Goal: Communication & Community: Answer question/provide support

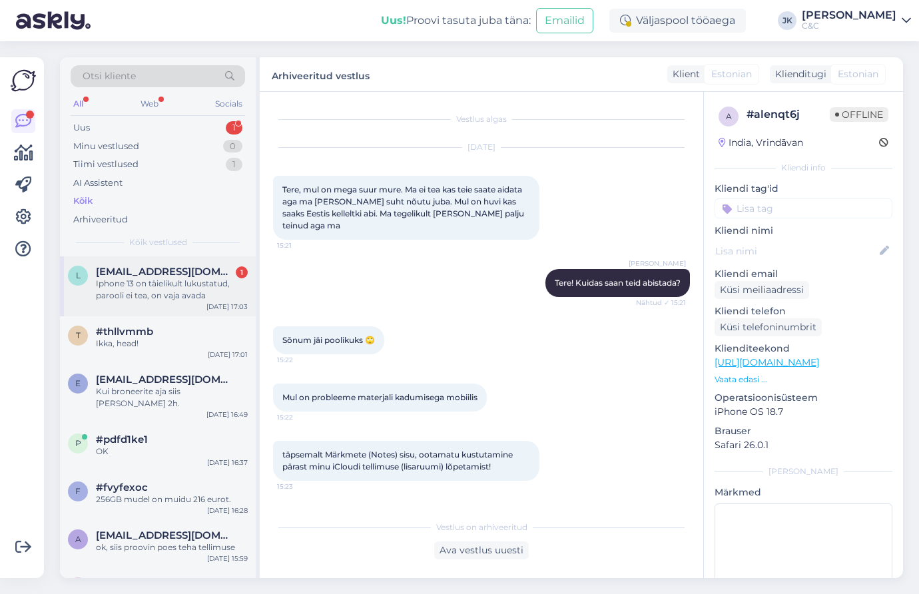
scroll to position [638, 0]
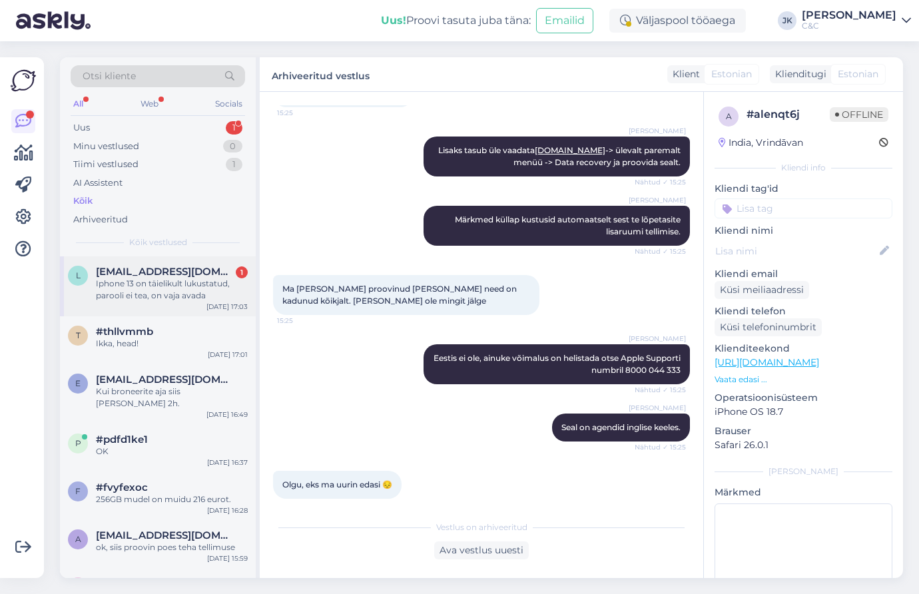
click at [124, 302] on div "l [EMAIL_ADDRESS][DOMAIN_NAME] 1 Iphone 13 on täielikult lukustatud, parooli ei…" at bounding box center [158, 286] width 196 height 60
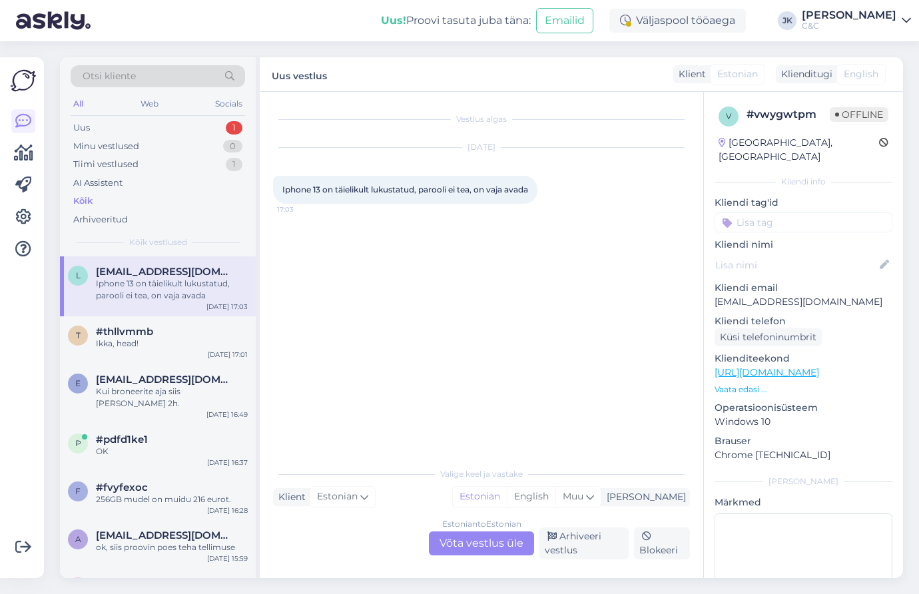
scroll to position [0, 0]
click at [395, 385] on div "Vestlus algas [DATE] Iphone 13 on täielikult lukustatud, parooli ei tea, on vaj…" at bounding box center [487, 276] width 429 height 343
click at [450, 542] on div "Estonian to Estonian Võta vestlus üle" at bounding box center [481, 543] width 105 height 24
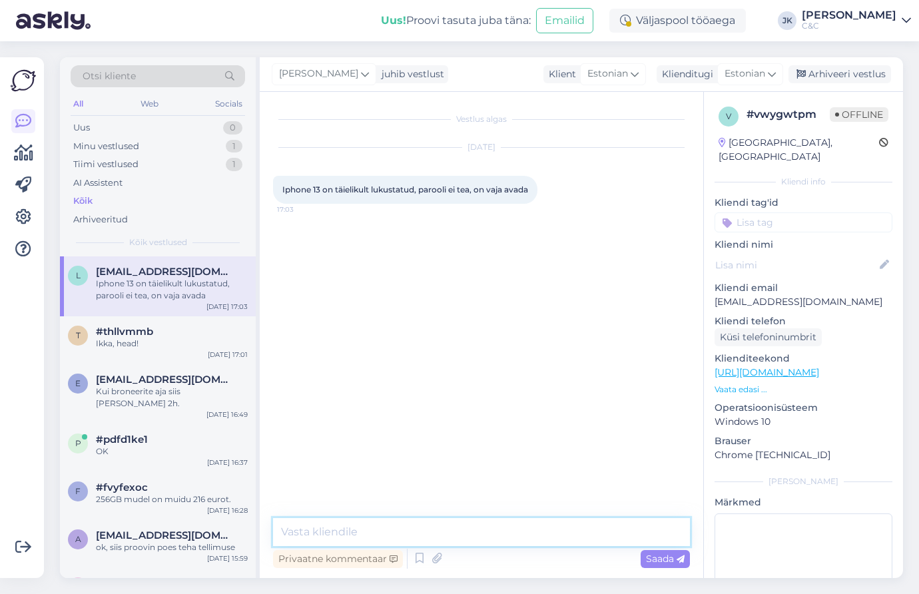
click at [405, 540] on textarea at bounding box center [481, 532] width 417 height 28
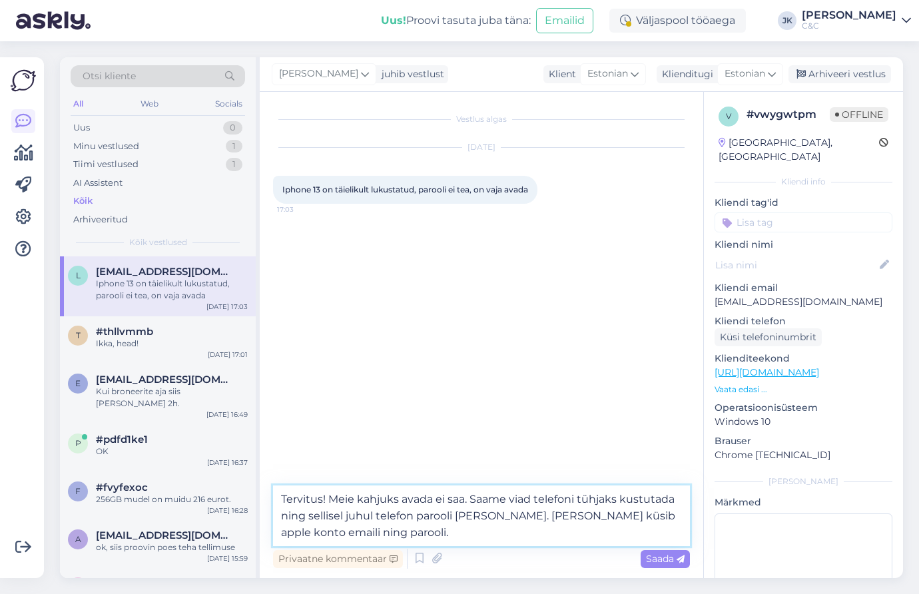
click at [546, 514] on textarea "Tervitus! Meie kahjuks avada ei saa. Saame viad telefoni tühjaks kustutada ning…" at bounding box center [481, 515] width 417 height 61
drag, startPoint x: 525, startPoint y: 522, endPoint x: 499, endPoint y: 512, distance: 27.2
click at [499, 512] on textarea "Tervitus! Meie kahjuks avada ei saa. Saame viad telefoni tühjaks kustutada ning…" at bounding box center [481, 515] width 417 height 61
type textarea "Tervitus! Meie kahjuks avada ei saa. Saame viad telefoni tühjaks kustutada ning…"
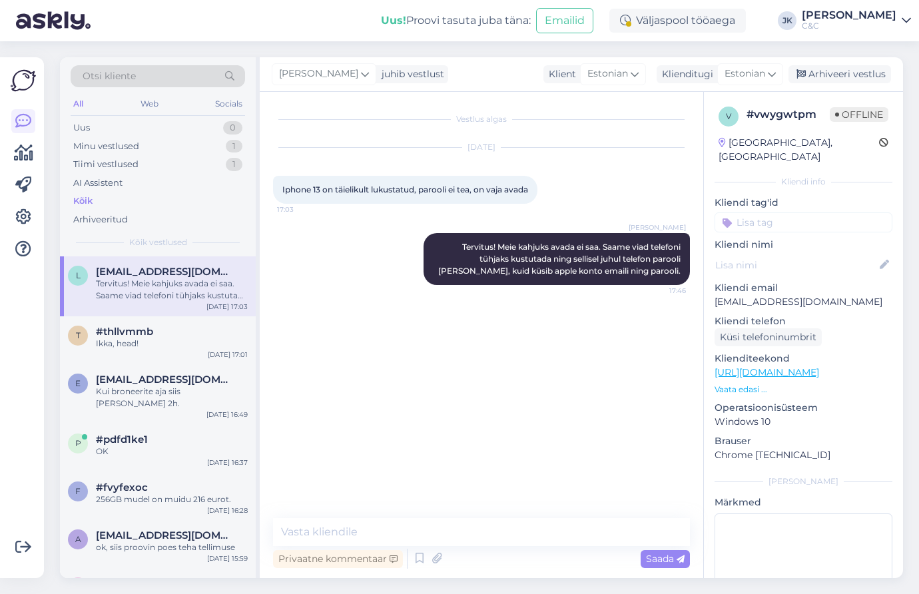
click at [394, 365] on div "Vestlus algas [DATE] Iphone 13 on täielikult lukustatud, parooli ei tea, on vaj…" at bounding box center [487, 305] width 429 height 401
click at [172, 340] on div "Ikka, head!" at bounding box center [172, 343] width 152 height 12
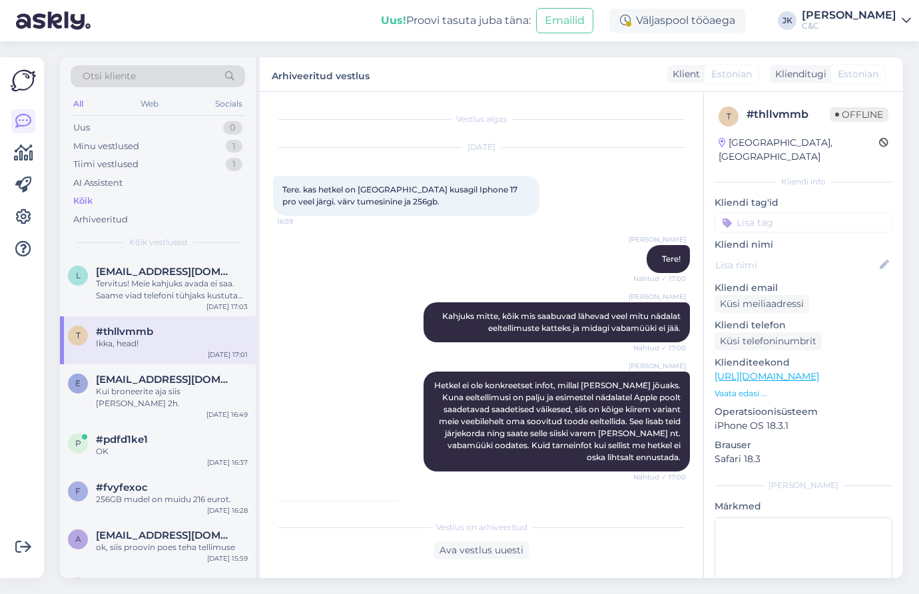
scroll to position [99, 0]
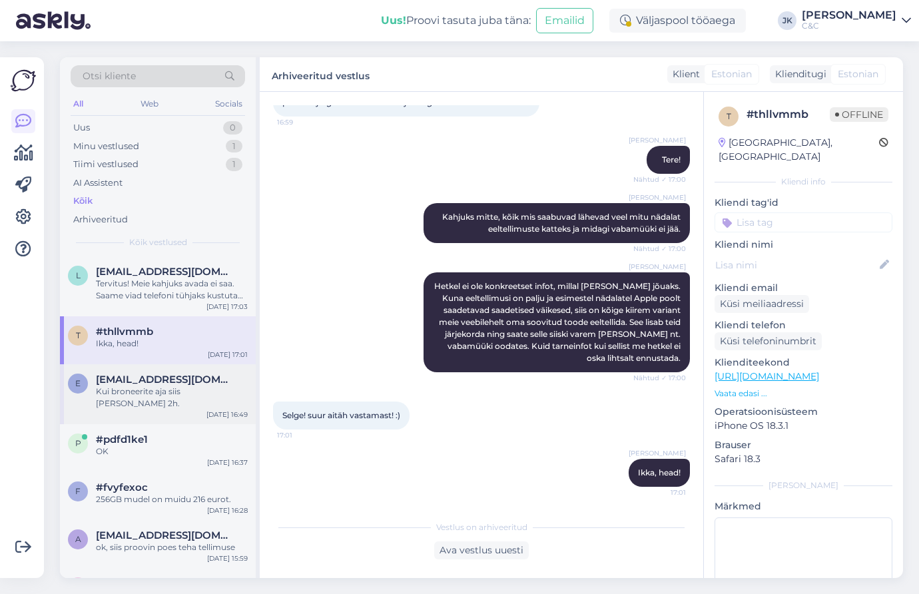
click at [174, 381] on span "[EMAIL_ADDRESS][DOMAIN_NAME]" at bounding box center [165, 379] width 138 height 12
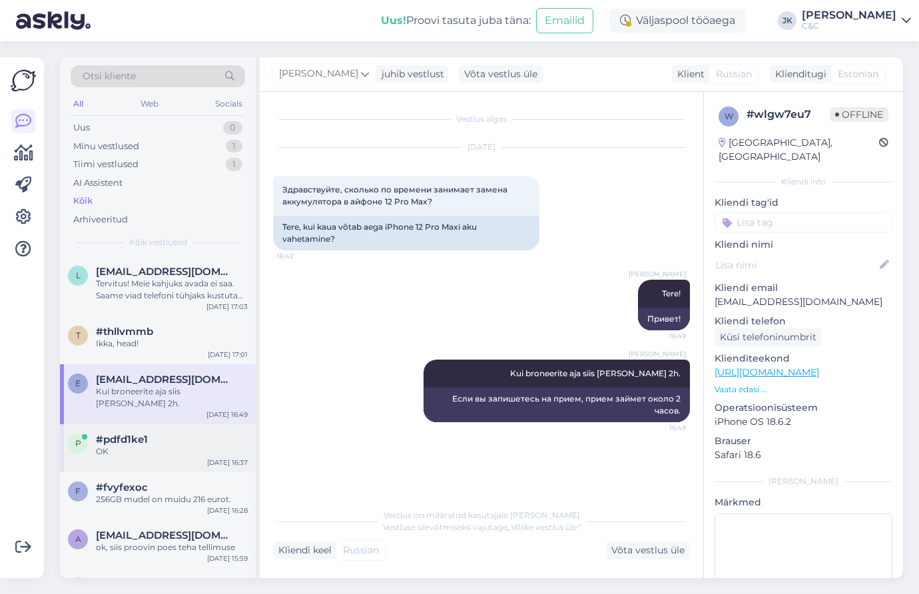
click at [171, 424] on div "p #pdfd1ke1 OK [DATE] 16:37" at bounding box center [158, 448] width 196 height 48
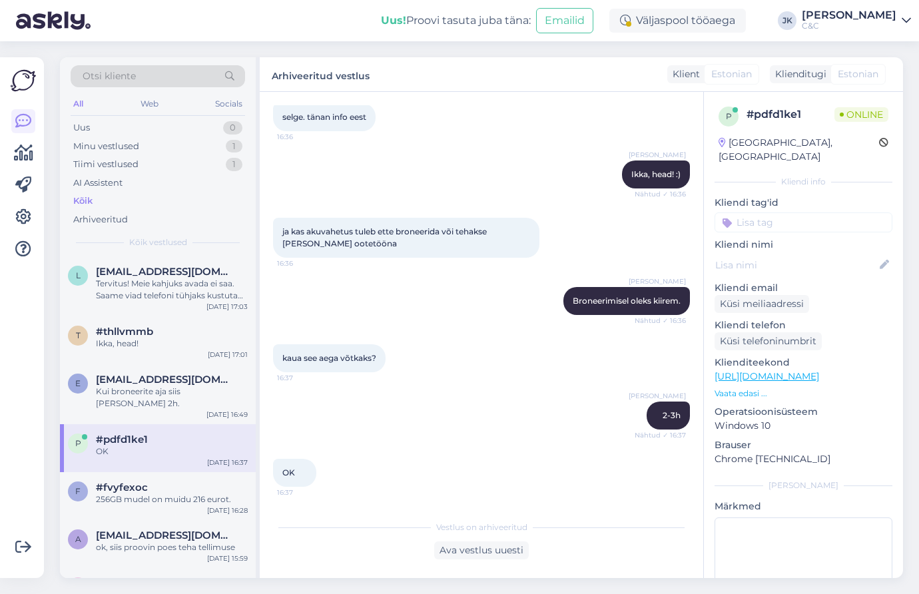
click at [171, 451] on div "p #pdfd1ke1 OK [DATE] 16:37" at bounding box center [158, 448] width 196 height 48
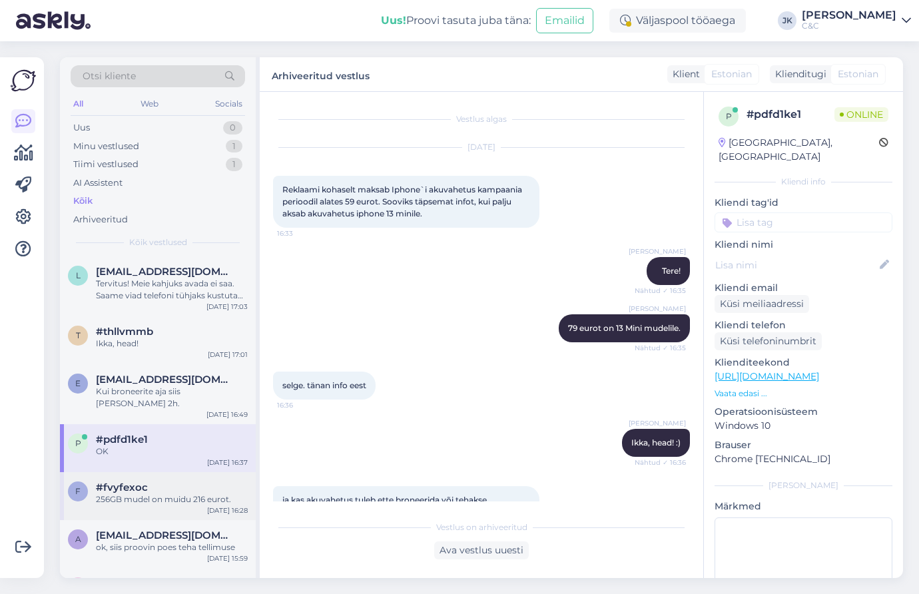
click at [164, 493] on div "256GB mudel on muidu 216 eurot." at bounding box center [172, 499] width 152 height 12
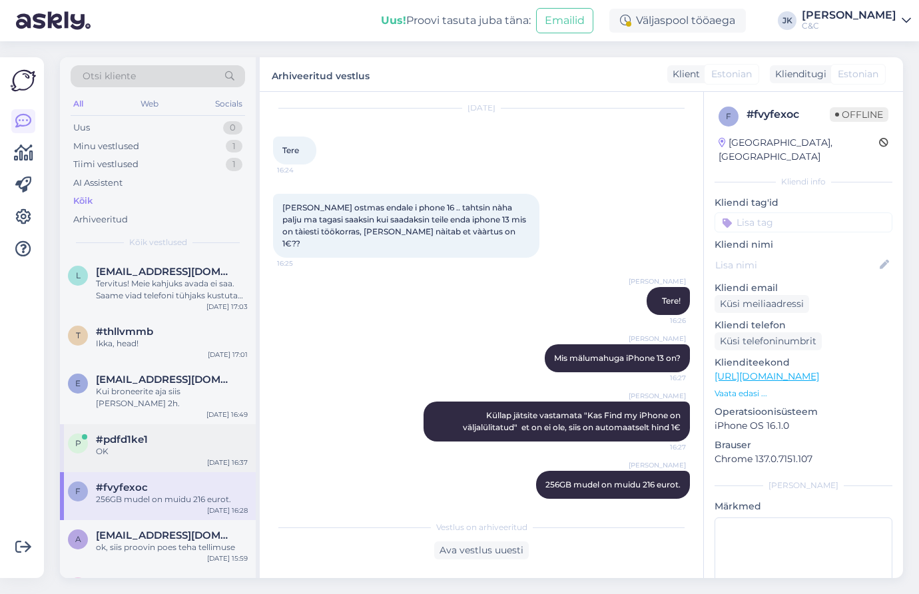
click at [165, 445] on div "p #pdfd1ke1 OK [DATE] 16:37" at bounding box center [158, 448] width 196 height 48
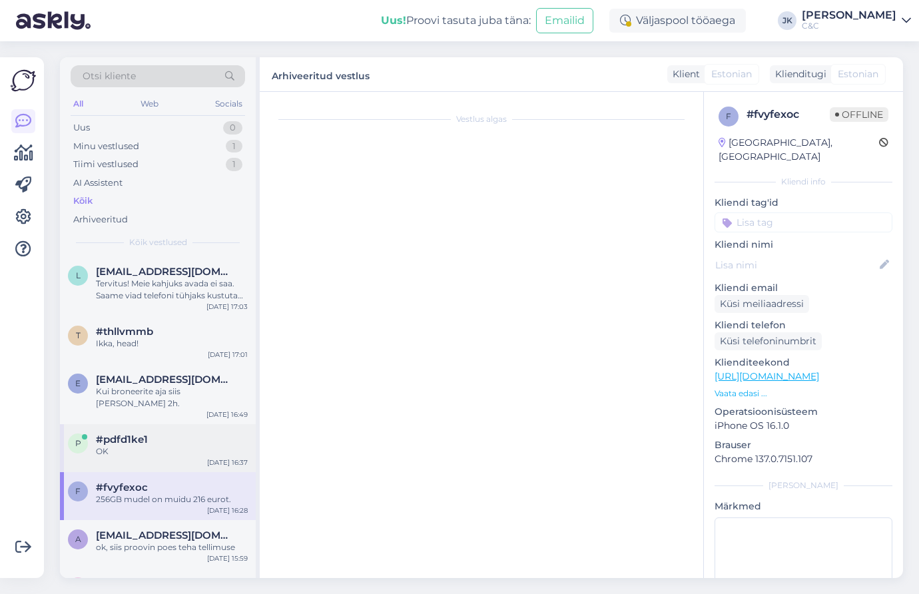
scroll to position [268, 0]
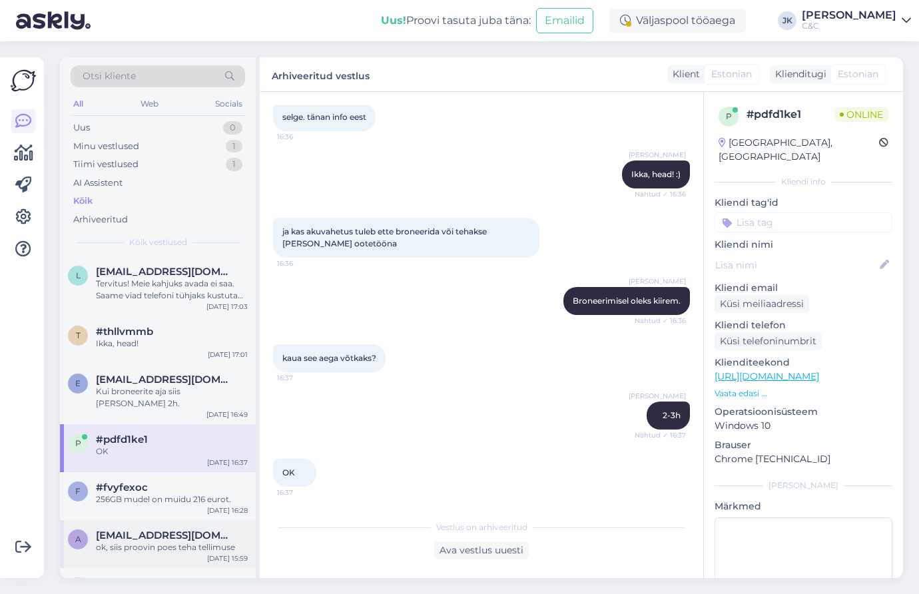
click at [149, 520] on div "a [EMAIL_ADDRESS][DOMAIN_NAME] ok, siis proovin poes teha tellimuse [DATE] 15:59" at bounding box center [158, 544] width 196 height 48
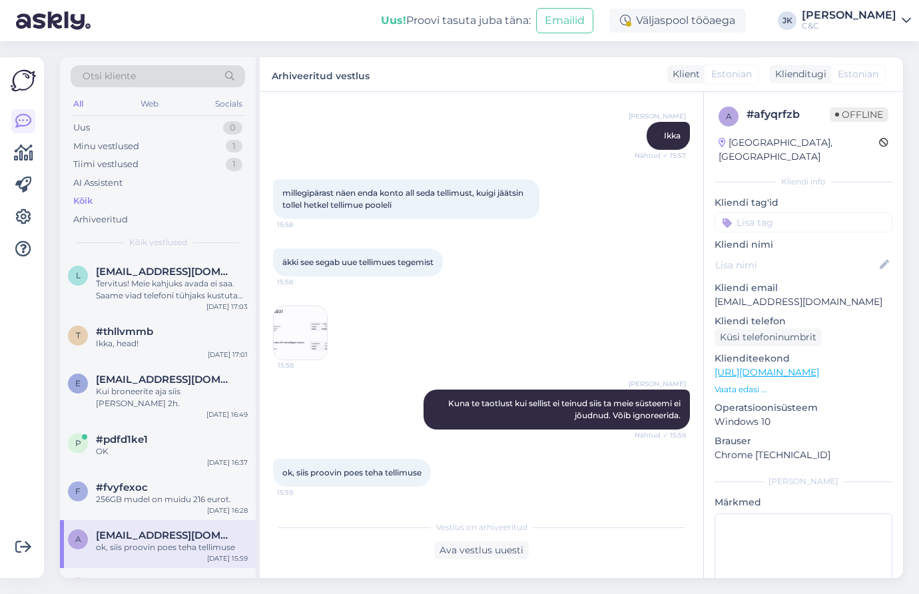
click at [290, 399] on div "[PERSON_NAME] te taotlust kui sellist ei teinud siis ta meie süsteemi ei jõudnu…" at bounding box center [481, 409] width 417 height 69
click at [162, 283] on div "Tervitus! Meie kahjuks avada ei saa. Saame viad telefoni tühjaks kustutada ning…" at bounding box center [172, 290] width 152 height 24
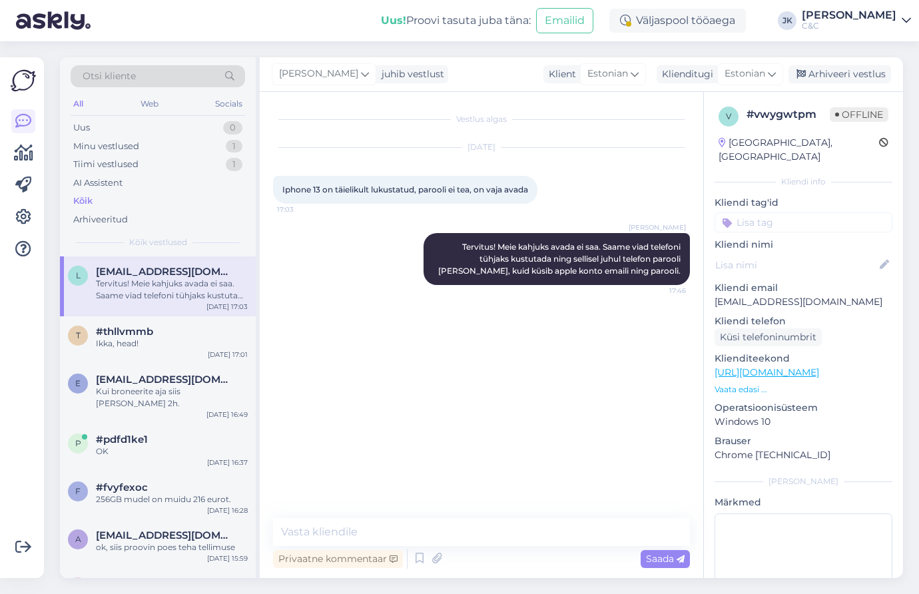
click at [382, 469] on div "Vestlus algas [DATE] Iphone 13 on täielikult lukustatud, parooli ei tea, on vaj…" at bounding box center [487, 305] width 429 height 401
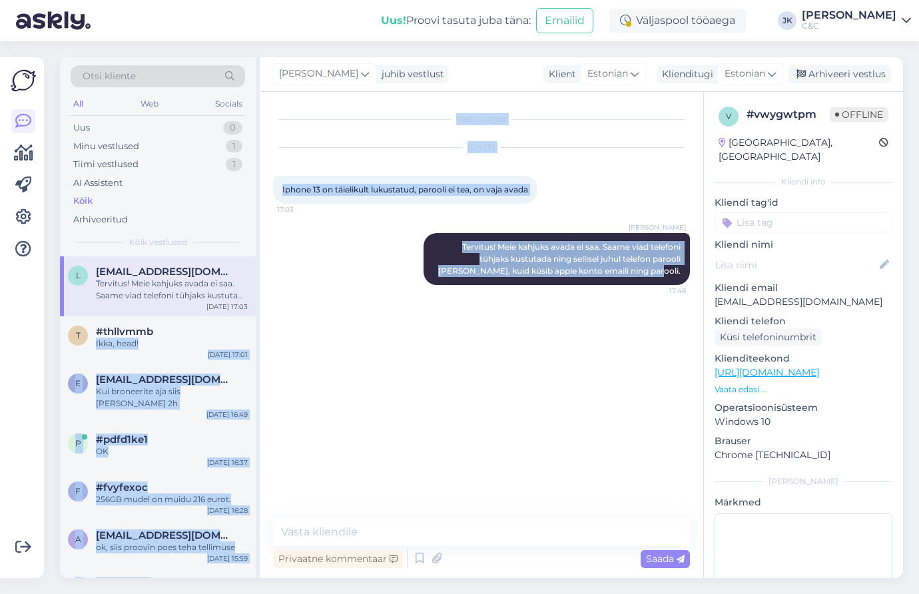
drag, startPoint x: 258, startPoint y: 333, endPoint x: 267, endPoint y: 335, distance: 9.7
click at [267, 335] on div "Otsi kliente All Web Socials Uus 0 Minu vestlused 1 Tiimi vestlused 1 AI Assist…" at bounding box center [481, 317] width 843 height 521
click at [266, 334] on div "Vestlus algas [DATE] Iphone 13 on täielikult lukustatud, parooli ei tea, on vaj…" at bounding box center [481, 335] width 443 height 486
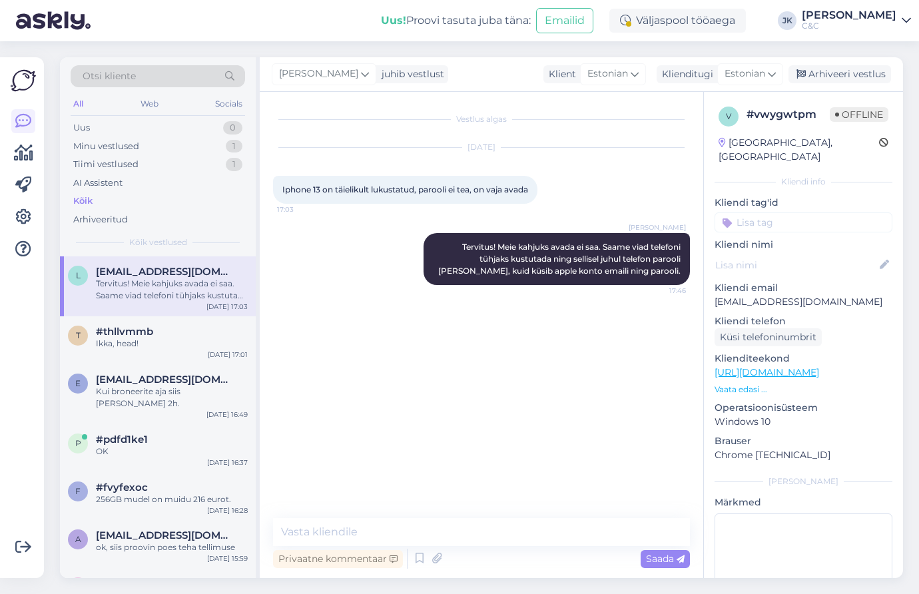
click at [311, 341] on div "Vestlus algas [DATE] Iphone 13 on täielikult lukustatud, parooli ei tea, on vaj…" at bounding box center [487, 305] width 429 height 401
click at [160, 337] on div "Ikka, head!" at bounding box center [172, 343] width 152 height 12
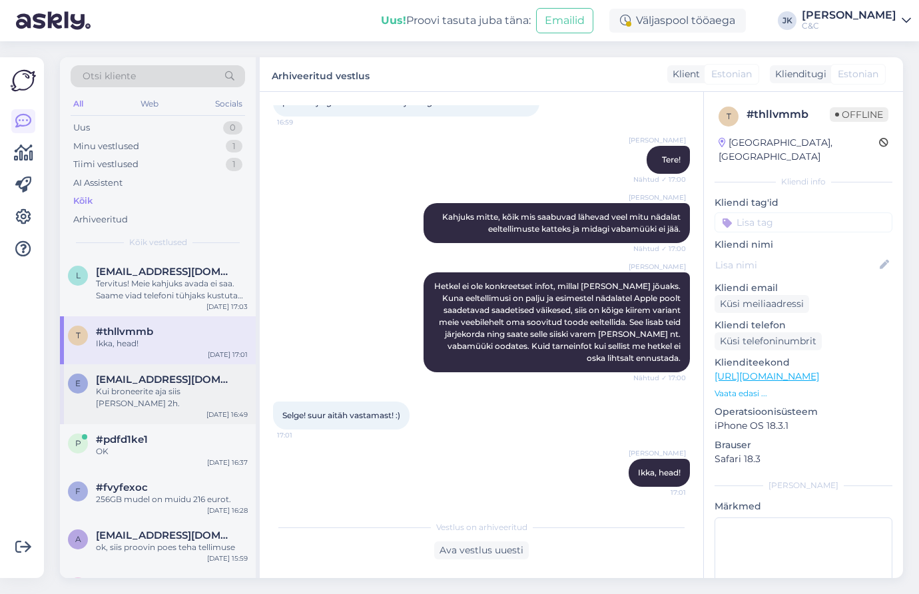
click at [161, 374] on span "[EMAIL_ADDRESS][DOMAIN_NAME]" at bounding box center [165, 379] width 138 height 12
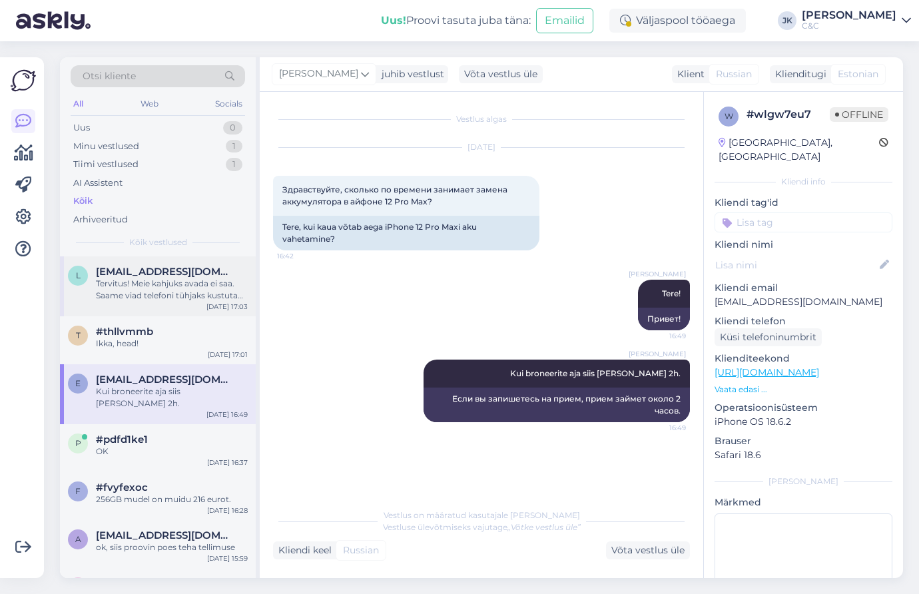
click at [164, 302] on div "l [EMAIL_ADDRESS][DOMAIN_NAME] Tervitus! Meie kahjuks avada ei saa. Saame viad …" at bounding box center [158, 286] width 196 height 60
